Goal: Information Seeking & Learning: Learn about a topic

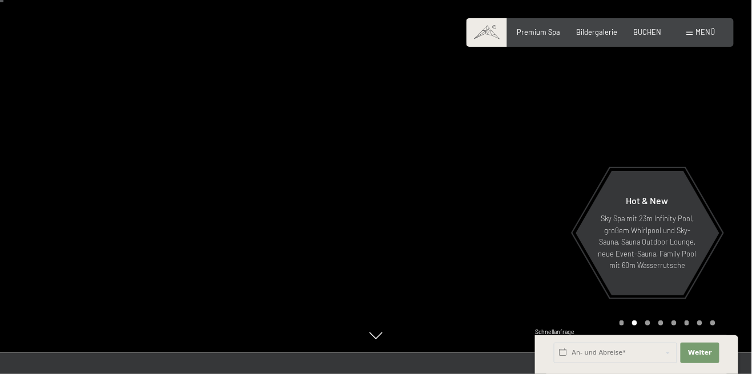
click at [690, 33] on span at bounding box center [690, 32] width 6 height 5
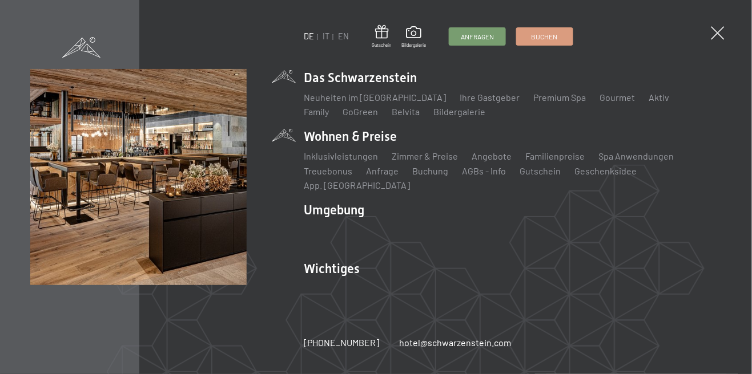
click at [377, 176] on li "Wohnen & Preise Inklusivleistungen Zimmer & Preise Liste Angebote Liste Familie…" at bounding box center [513, 160] width 418 height 64
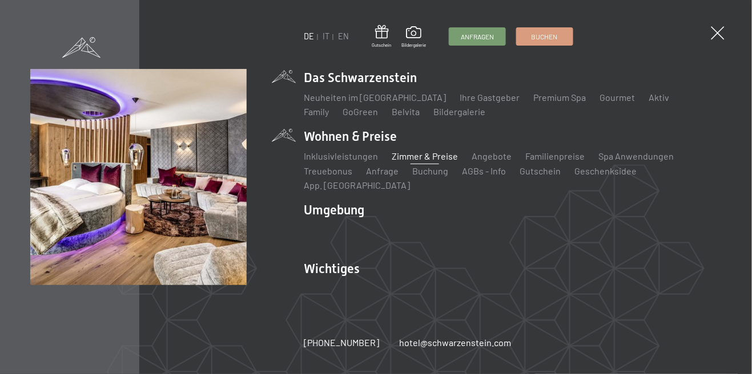
click at [435, 162] on link "Zimmer & Preise" at bounding box center [425, 156] width 66 height 11
click at [436, 162] on link "Zimmer & Preise" at bounding box center [425, 156] width 66 height 11
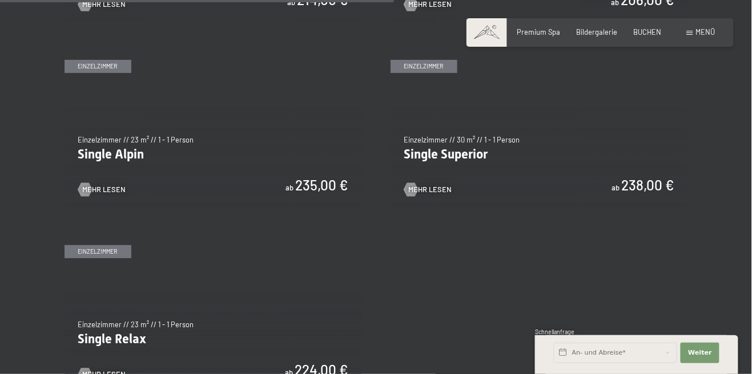
scroll to position [1491, 0]
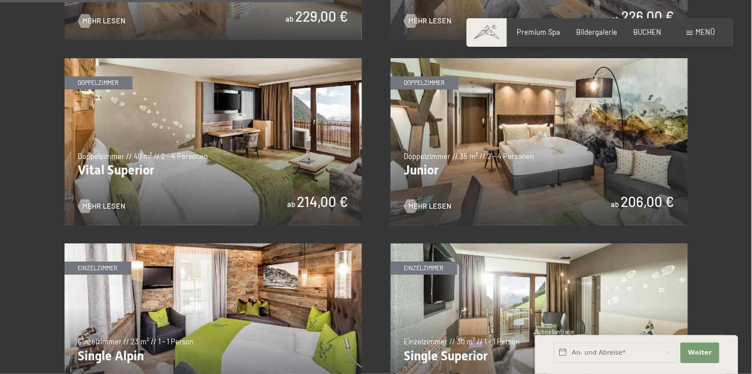
scroll to position [1292, 0]
click at [116, 155] on img at bounding box center [212, 141] width 297 height 167
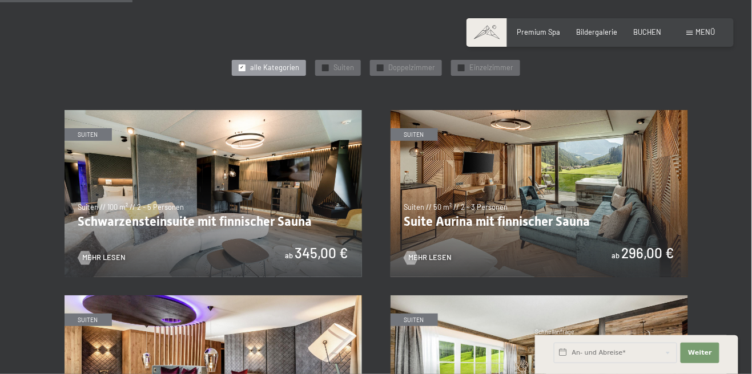
scroll to position [491, 0]
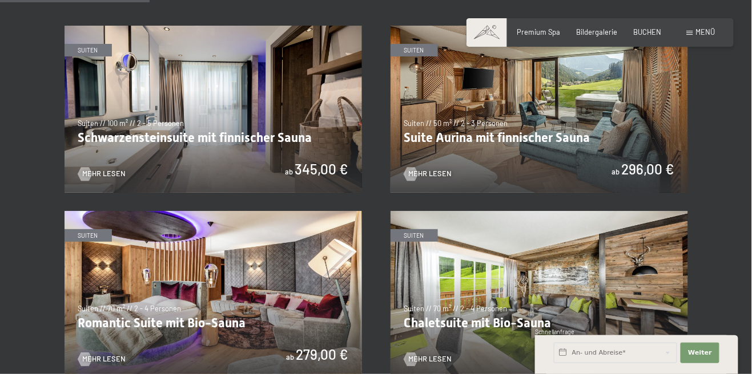
scroll to position [584, 0]
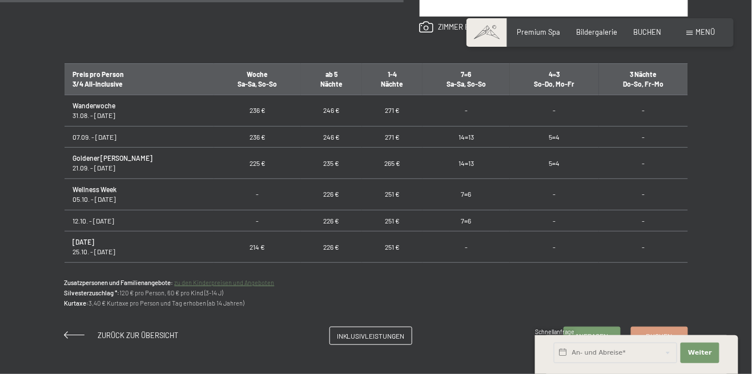
scroll to position [675, 0]
click at [379, 338] on span "Inklusivleistungen" at bounding box center [371, 335] width 68 height 10
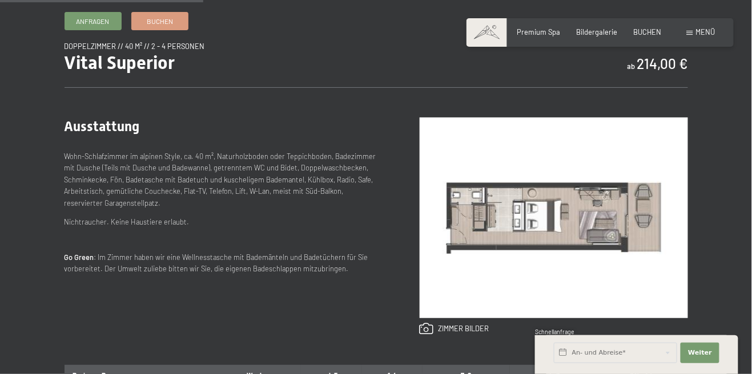
scroll to position [386, 0]
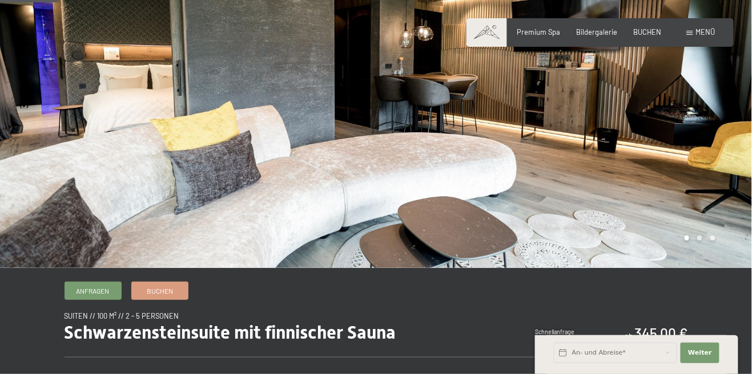
scroll to position [103, 0]
click at [665, 202] on div at bounding box center [564, 82] width 376 height 371
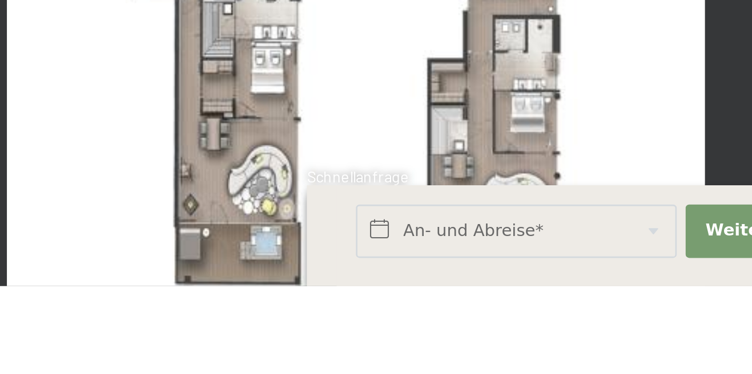
scroll to position [298, 0]
